Goal: Task Accomplishment & Management: Manage account settings

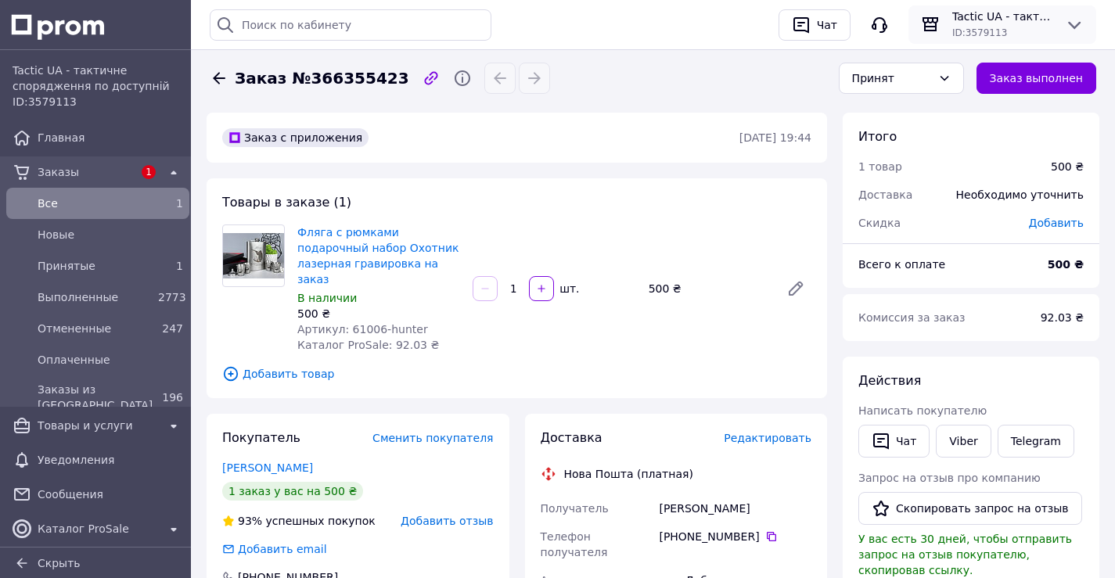
click at [984, 25] on div "ID: 3579113" at bounding box center [1002, 32] width 100 height 16
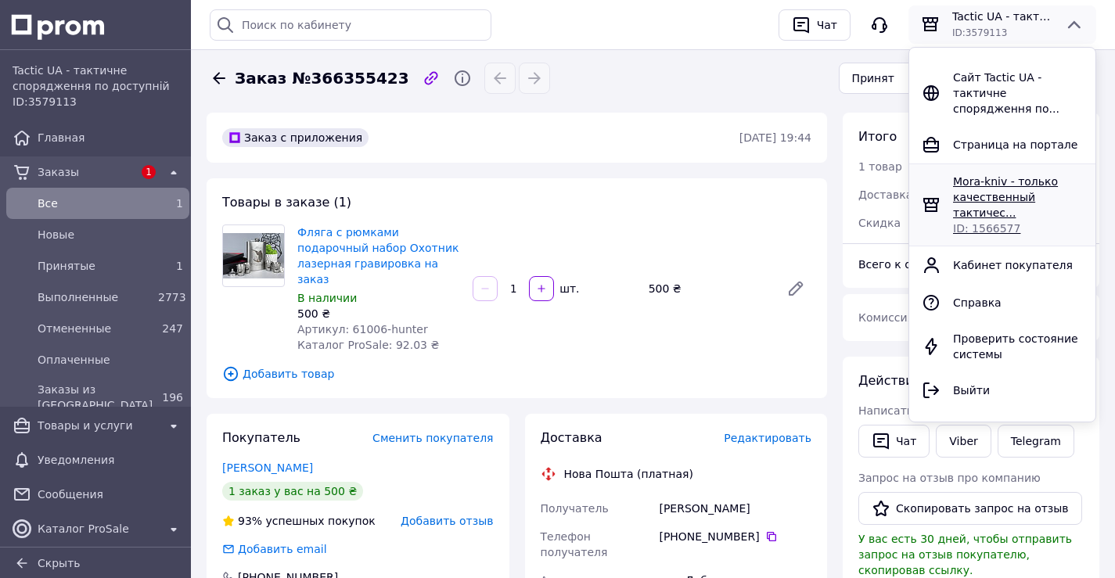
click at [983, 175] on span "Mora-kniv - только качественный тактичес..." at bounding box center [1005, 197] width 105 height 44
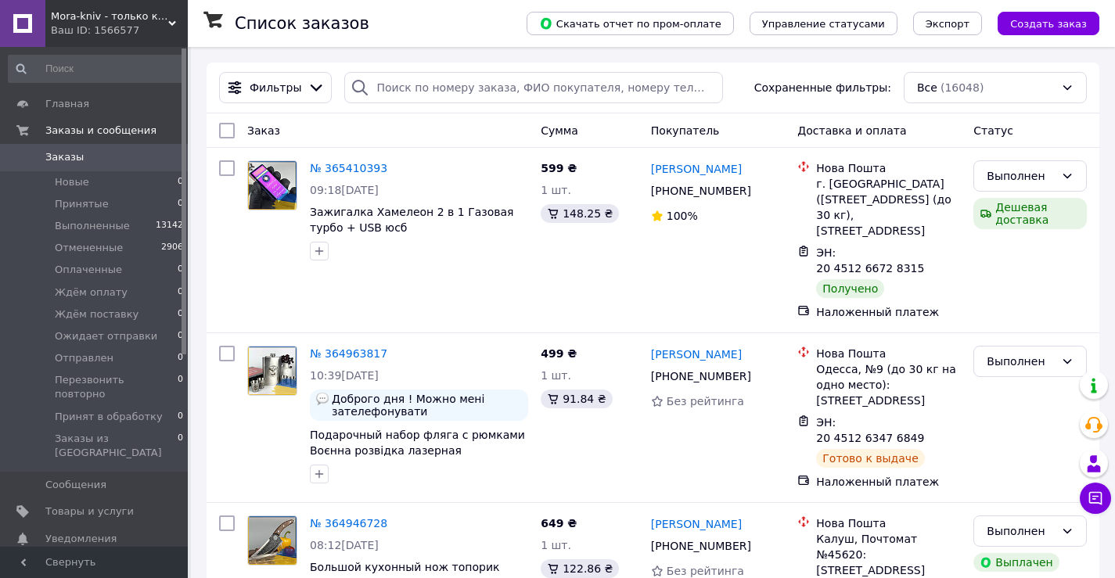
click at [118, 32] on div "Ваш ID: 1566577" at bounding box center [119, 30] width 137 height 14
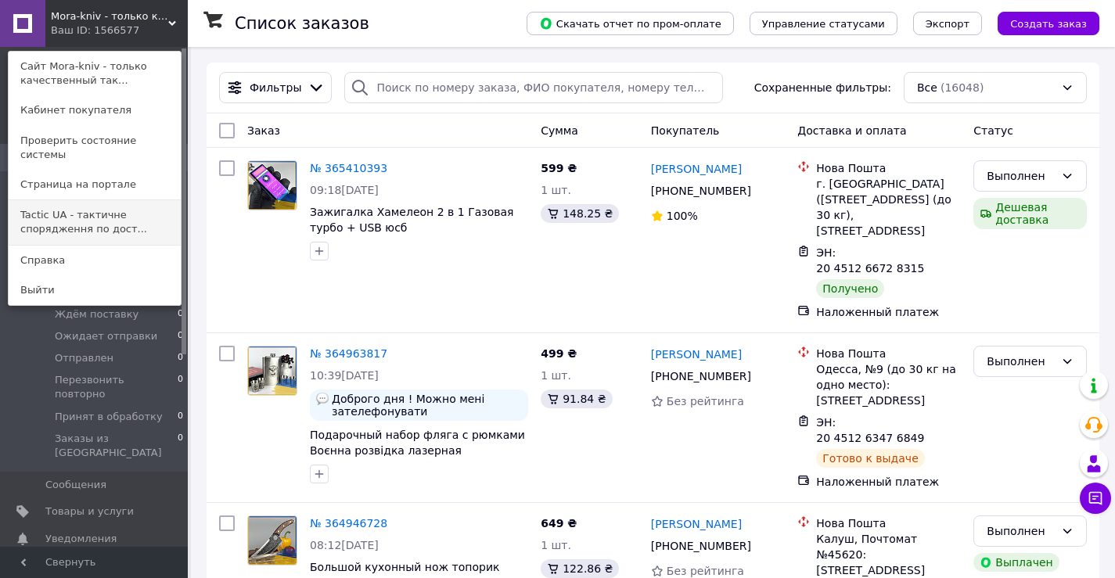
click at [111, 219] on link "Tactic UA - тактичне спорядження по дост..." at bounding box center [95, 222] width 172 height 44
